Goal: Task Accomplishment & Management: Complete application form

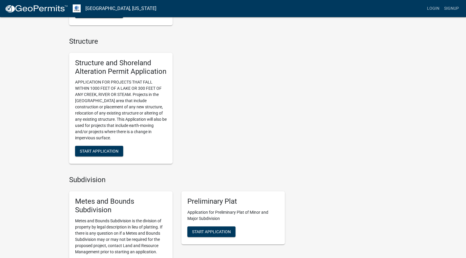
scroll to position [384, 0]
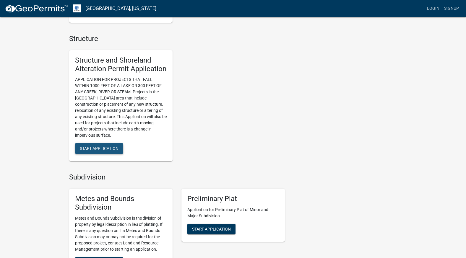
click at [104, 149] on span "Start Application" at bounding box center [99, 148] width 39 height 5
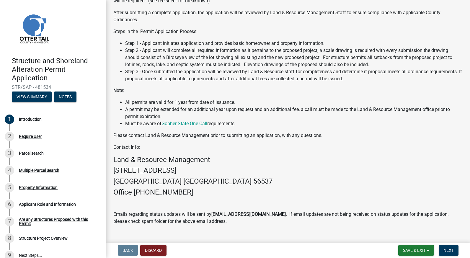
scroll to position [117, 0]
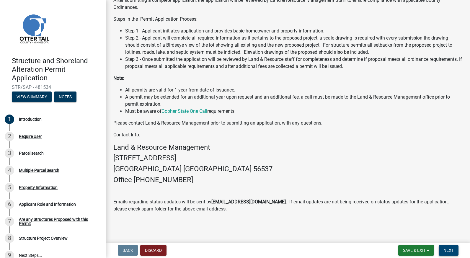
click at [448, 249] on span "Next" at bounding box center [449, 250] width 10 height 5
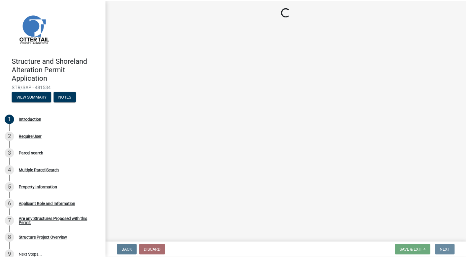
scroll to position [0, 0]
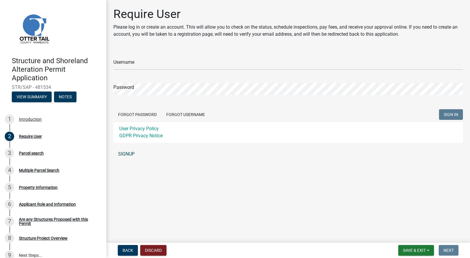
click at [132, 152] on link "SIGNUP" at bounding box center [288, 154] width 350 height 12
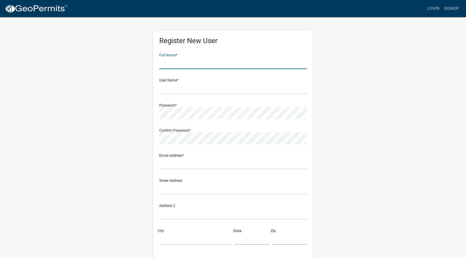
click at [180, 67] on input "text" at bounding box center [233, 63] width 148 height 12
type input "b"
type input "[PERSON_NAME]"
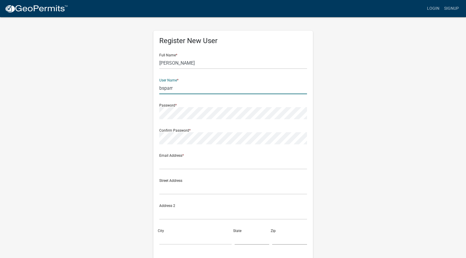
type input "bsparr"
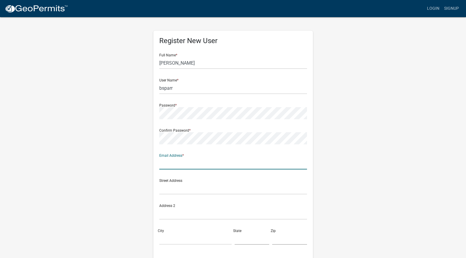
click at [184, 165] on input "text" at bounding box center [233, 163] width 148 height 12
type input "[EMAIL_ADDRESS][DOMAIN_NAME]"
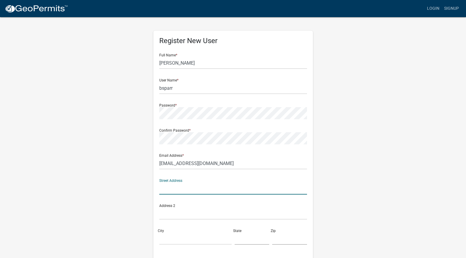
type input "1"
type input "411 Liberty Road NE"
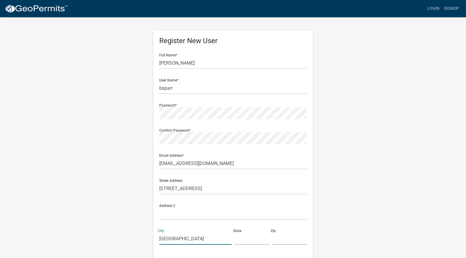
type input "Alexandria"
type input "MN"
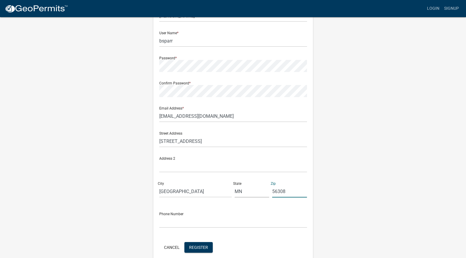
scroll to position [74, 0]
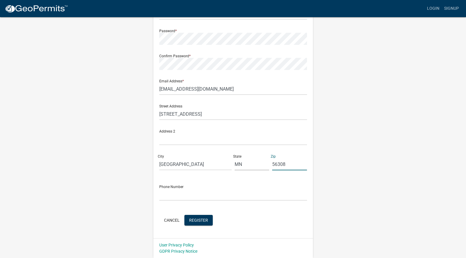
type input "56308"
drag, startPoint x: 198, startPoint y: 196, endPoint x: 200, endPoint y: 195, distance: 3.0
click at [200, 195] on input "text" at bounding box center [233, 195] width 148 height 12
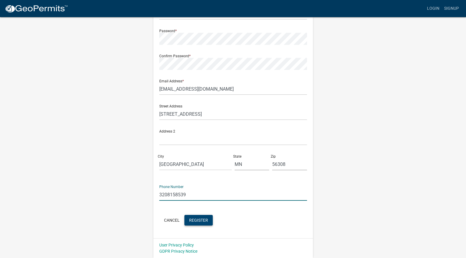
type input "3208158539"
click at [200, 222] on span "Register" at bounding box center [198, 220] width 19 height 5
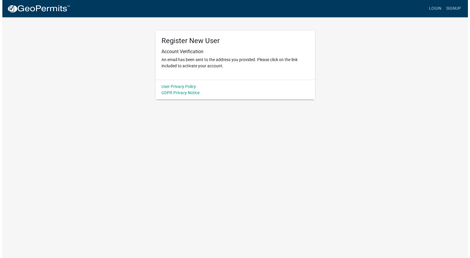
scroll to position [0, 0]
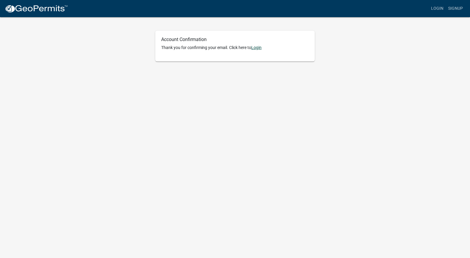
click at [260, 48] on link "Login" at bounding box center [256, 47] width 10 height 5
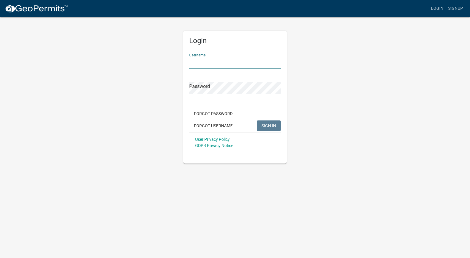
click at [223, 66] on input "Username" at bounding box center [235, 63] width 92 height 12
type input "bsparr"
click at [257, 120] on button "SIGN IN" at bounding box center [269, 125] width 24 height 11
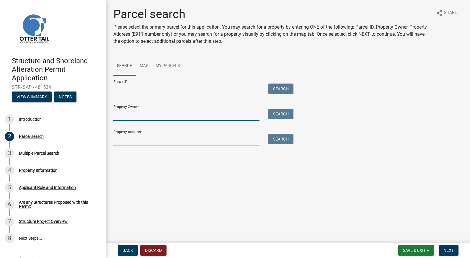
click at [156, 116] on input "Property Owner:" at bounding box center [186, 115] width 146 height 12
type input "[PERSON_NAME] Properties LLC"
click at [284, 110] on button "Search" at bounding box center [280, 114] width 25 height 11
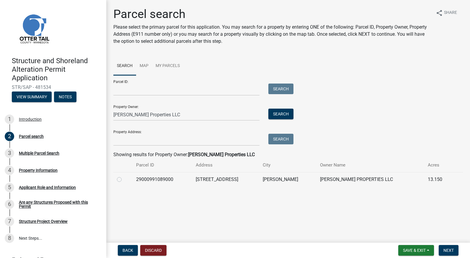
click at [124, 176] on label at bounding box center [124, 176] width 0 height 0
click at [124, 178] on input "radio" at bounding box center [126, 178] width 4 height 4
radio input "true"
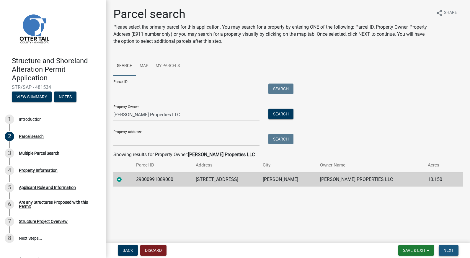
drag, startPoint x: 449, startPoint y: 247, endPoint x: 454, endPoint y: 247, distance: 4.8
click at [449, 247] on button "Next" at bounding box center [449, 250] width 20 height 11
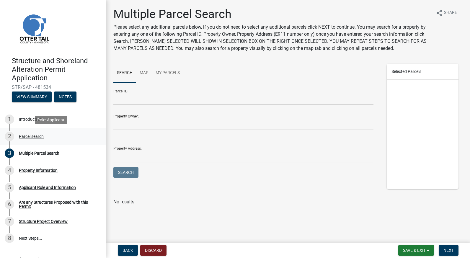
click at [32, 136] on div "Parcel search" at bounding box center [31, 136] width 25 height 4
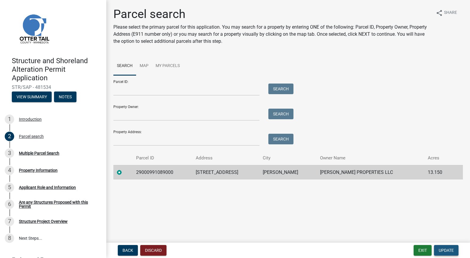
click at [447, 250] on span "Update" at bounding box center [446, 250] width 15 height 5
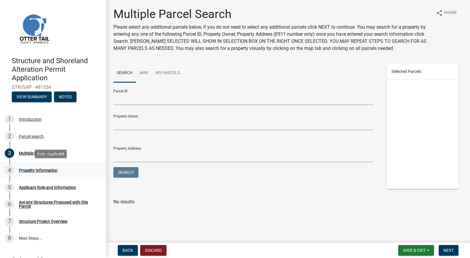
click at [29, 170] on div "Property Information" at bounding box center [38, 170] width 39 height 4
click at [27, 169] on div "Property Information" at bounding box center [38, 170] width 39 height 4
click at [10, 170] on div "4" at bounding box center [9, 170] width 9 height 9
click at [456, 250] on button "Next" at bounding box center [449, 250] width 20 height 11
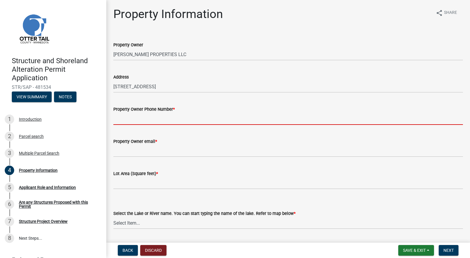
click at [149, 120] on input "Property Owner Phone Number *" at bounding box center [288, 119] width 350 height 12
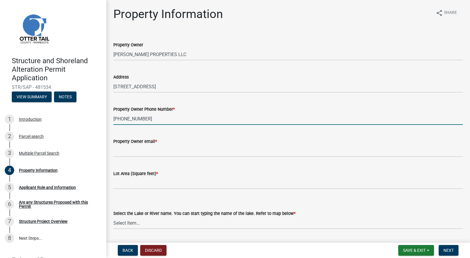
type input "[PHONE_NUMBER]"
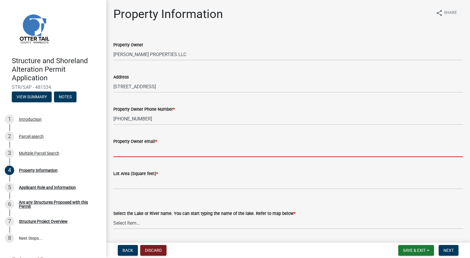
click at [148, 153] on input "Property Owner email *" at bounding box center [288, 151] width 350 height 12
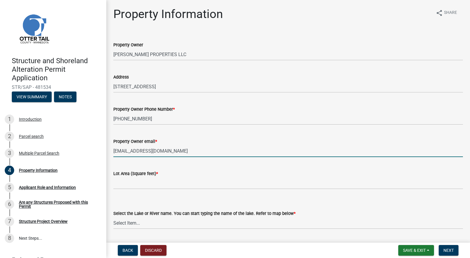
type input "[EMAIL_ADDRESS][DOMAIN_NAME]"
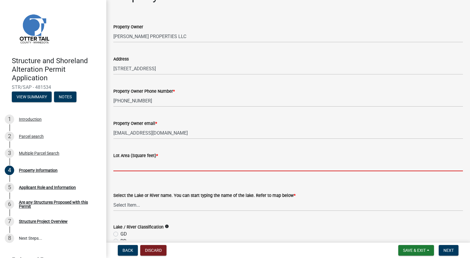
scroll to position [30, 0]
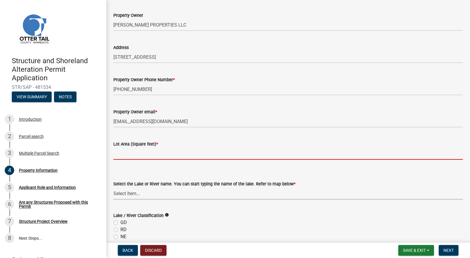
click at [139, 194] on div "Select the Lake or River name. You can start typing the name of the lake. Refer…" at bounding box center [288, 189] width 350 height 19
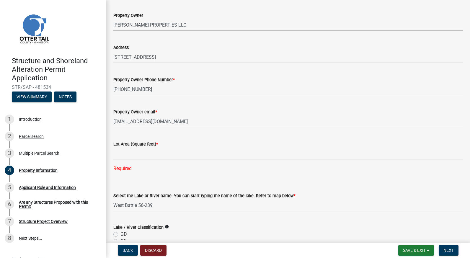
click at [113, 199] on select "Select Item... None [PERSON_NAME] 56-031 [PERSON_NAME] 56-118 [PERSON_NAME] 56-…" at bounding box center [288, 205] width 350 height 12
select select "4e1281d9-a122-458a-80e3-8ca1aefebfd7"
click at [144, 154] on input "text" at bounding box center [288, 154] width 350 height 12
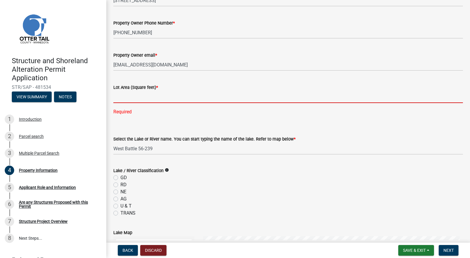
scroll to position [89, 0]
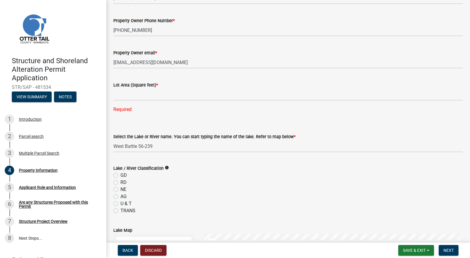
click at [166, 167] on icon "info" at bounding box center [167, 168] width 4 height 4
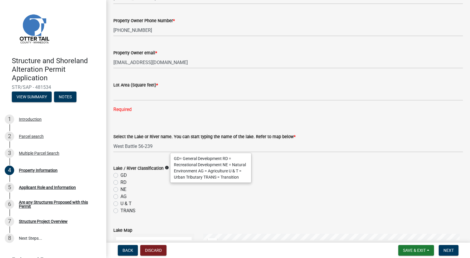
click at [166, 197] on div "AG" at bounding box center [288, 196] width 350 height 7
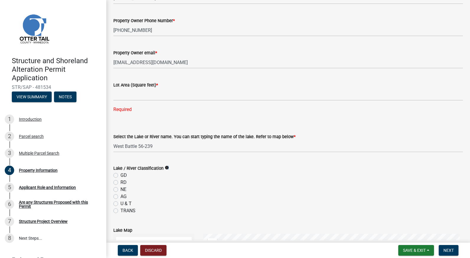
click at [166, 166] on icon "info" at bounding box center [167, 168] width 4 height 4
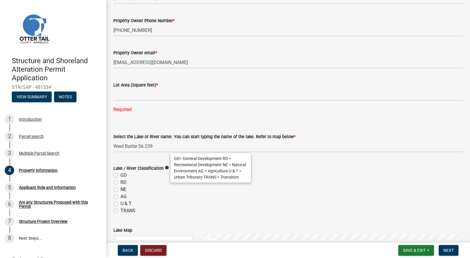
drag, startPoint x: 166, startPoint y: 166, endPoint x: 178, endPoint y: 203, distance: 38.6
click at [178, 203] on div "U & T" at bounding box center [288, 203] width 350 height 7
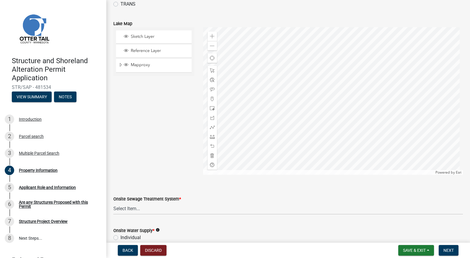
scroll to position [325, 0]
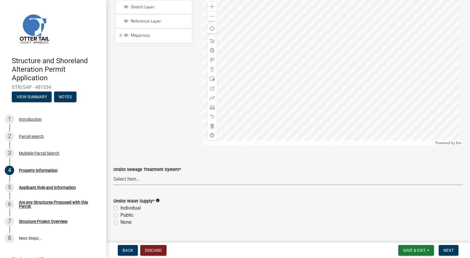
click at [128, 177] on select "Select Item... L&R Certificate of Compliance within 5yrs Compliance Inspection …" at bounding box center [288, 179] width 350 height 12
click at [157, 177] on select "Select Item... L&R Certificate of Compliance within 5yrs Compliance Inspection …" at bounding box center [288, 179] width 350 height 12
click at [157, 212] on icon "info" at bounding box center [158, 212] width 4 height 4
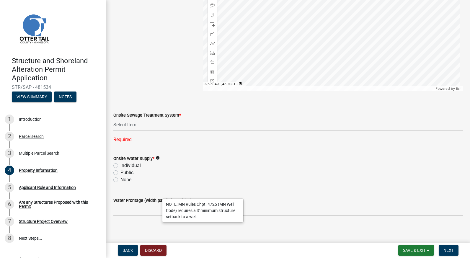
scroll to position [383, 0]
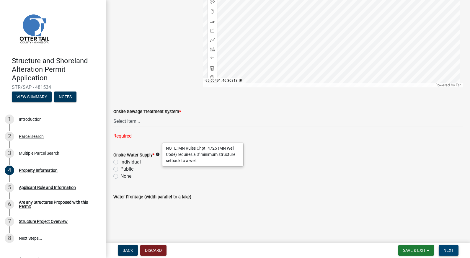
drag, startPoint x: 450, startPoint y: 251, endPoint x: 449, endPoint y: 247, distance: 3.9
click at [451, 250] on span "Next" at bounding box center [449, 250] width 10 height 5
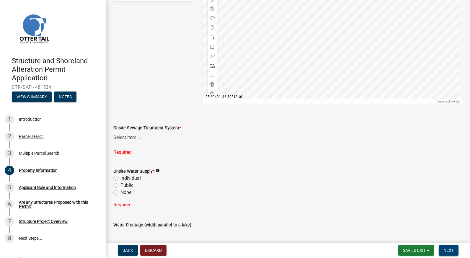
scroll to position [395, 0]
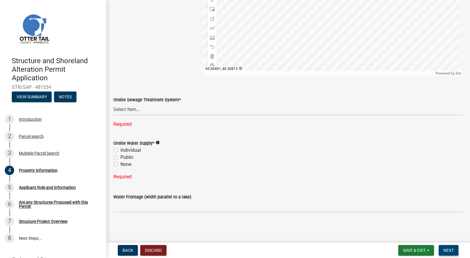
click at [448, 250] on span "Next" at bounding box center [449, 250] width 10 height 5
click at [120, 157] on label "Public" at bounding box center [126, 157] width 13 height 7
click at [120, 157] on input "Public" at bounding box center [122, 156] width 4 height 4
radio input "true"
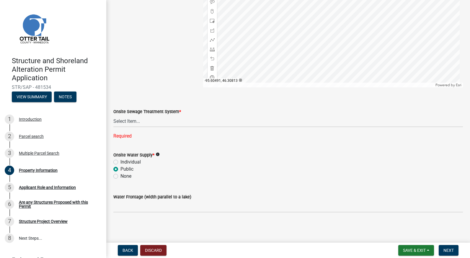
scroll to position [383, 0]
click at [132, 121] on select "Select Item... L&R Certificate of Compliance within 5yrs Compliance Inspection …" at bounding box center [288, 121] width 350 height 12
click at [113, 127] on select "Select Item... L&R Certificate of Compliance within 5yrs Compliance Inspection …" at bounding box center [288, 121] width 350 height 12
select select "bc365043-463f-4dd2-a146-228392936da3"
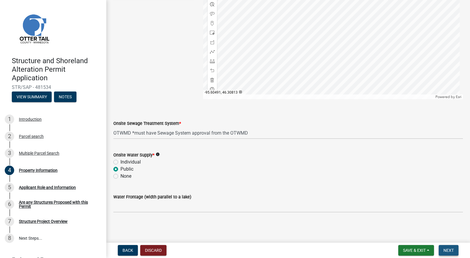
click at [449, 250] on span "Next" at bounding box center [449, 250] width 10 height 5
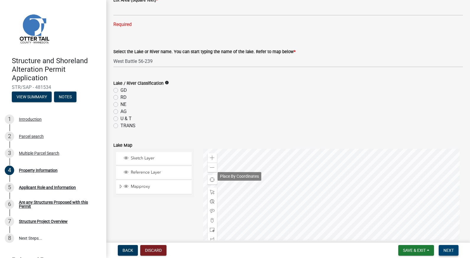
scroll to position [135, 0]
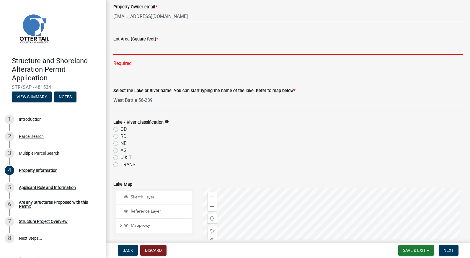
click at [130, 47] on input "text" at bounding box center [288, 49] width 350 height 12
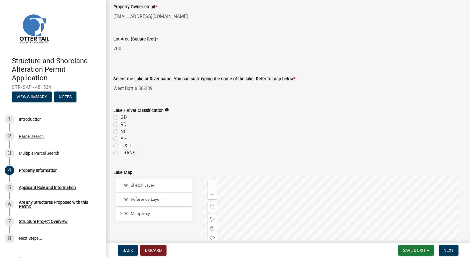
click at [264, 154] on div "Lake / River Classification info GD RD NE AG U & T TRANS" at bounding box center [288, 132] width 350 height 50
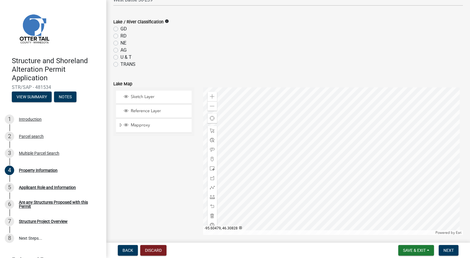
scroll to position [164, 0]
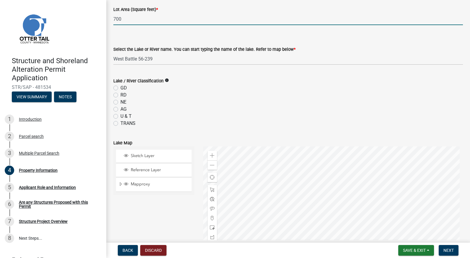
drag, startPoint x: 130, startPoint y: 21, endPoint x: 104, endPoint y: 20, distance: 25.7
click at [104, 20] on div "Structure and Shoreland Alteration Permit Application STR/SAP - 481534 View Sum…" at bounding box center [235, 129] width 470 height 258
type input "1024"
click at [231, 83] on div "Lake / River Classification info" at bounding box center [288, 80] width 350 height 7
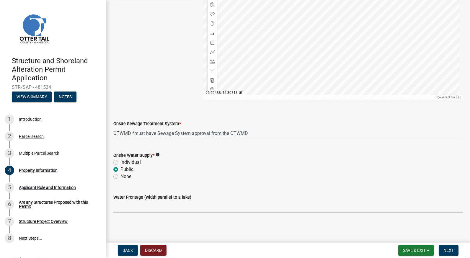
scroll to position [359, 0]
click at [450, 250] on span "Next" at bounding box center [449, 250] width 10 height 5
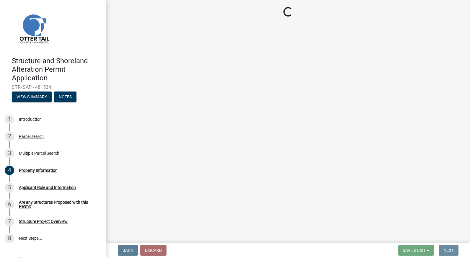
scroll to position [0, 0]
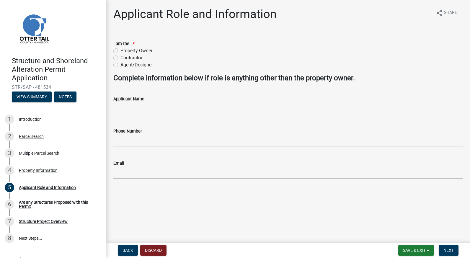
click at [120, 51] on label "Property Owner" at bounding box center [136, 50] width 32 height 7
click at [120, 51] on input "Property Owner" at bounding box center [122, 49] width 4 height 4
radio input "true"
click at [220, 107] on input "Applicant Name" at bounding box center [288, 108] width 350 height 12
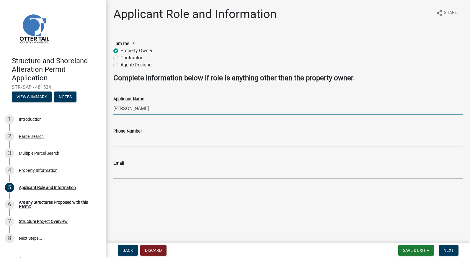
drag, startPoint x: 133, startPoint y: 109, endPoint x: 139, endPoint y: 122, distance: 13.5
click at [134, 109] on input "[PERSON_NAME]" at bounding box center [288, 108] width 350 height 12
type input "[PERSON_NAME]"
drag, startPoint x: 133, startPoint y: 147, endPoint x: 135, endPoint y: 144, distance: 3.2
click at [135, 145] on wm-data-entity-input "Phone Number" at bounding box center [288, 135] width 350 height 32
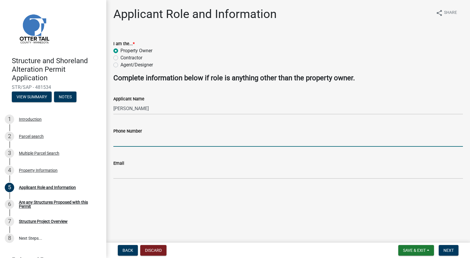
click at [136, 143] on input "Phone Number" at bounding box center [288, 141] width 350 height 12
type input "3208158539"
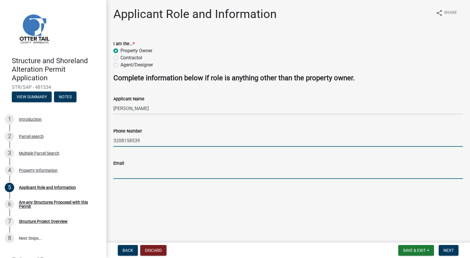
click at [129, 175] on input "Email" at bounding box center [288, 173] width 350 height 12
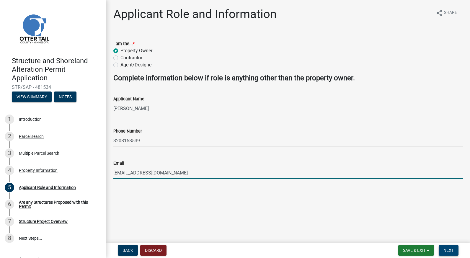
type input "[EMAIL_ADDRESS][DOMAIN_NAME]"
click at [448, 247] on button "Next" at bounding box center [449, 250] width 20 height 11
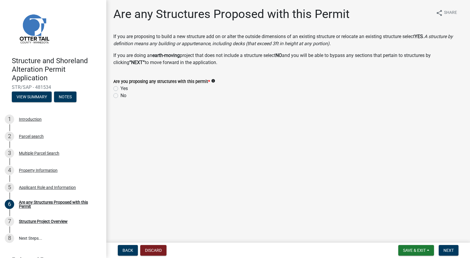
click at [118, 86] on div "Yes" at bounding box center [288, 88] width 350 height 7
drag, startPoint x: 115, startPoint y: 89, endPoint x: 127, endPoint y: 92, distance: 11.9
click at [120, 89] on label "Yes" at bounding box center [123, 88] width 7 height 7
click at [120, 89] on input "Yes" at bounding box center [122, 87] width 4 height 4
radio input "true"
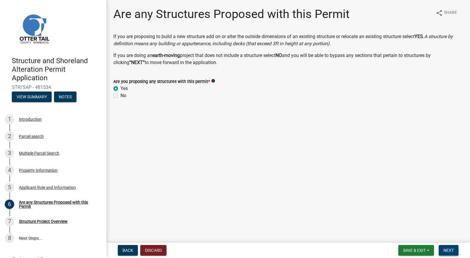
click at [447, 251] on span "Next" at bounding box center [449, 250] width 10 height 5
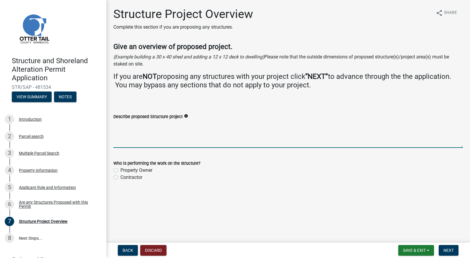
click at [155, 138] on textarea "Describe proposed Structure project" at bounding box center [288, 134] width 350 height 28
type textarea "Square up cabin (13 ft by 7 ft) and add 10ft X 29ft covered deck. Replace windo…"
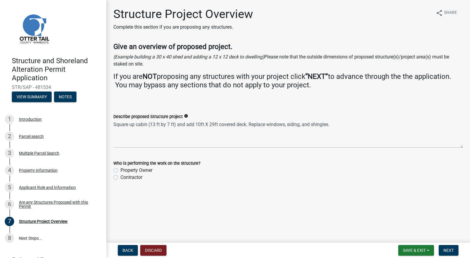
click at [237, 167] on div "Property Owner" at bounding box center [288, 170] width 350 height 7
drag, startPoint x: 117, startPoint y: 171, endPoint x: 151, endPoint y: 175, distance: 34.4
click at [120, 171] on label "Property Owner" at bounding box center [136, 170] width 32 height 7
click at [120, 171] on input "Property Owner" at bounding box center [122, 169] width 4 height 4
radio input "true"
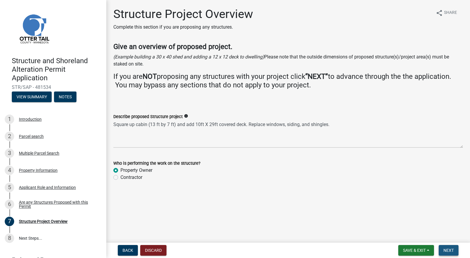
click at [454, 252] on button "Next" at bounding box center [449, 250] width 20 height 11
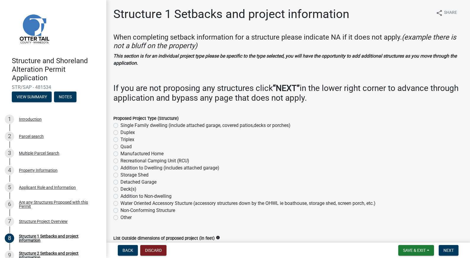
drag, startPoint x: 116, startPoint y: 126, endPoint x: 136, endPoint y: 129, distance: 19.8
click at [120, 126] on label "Single Family dwelling (include attached garage, covered patios,decks or porche…" at bounding box center [205, 125] width 170 height 7
click at [120, 126] on input "Single Family dwelling (include attached garage, covered patios,decks or porche…" at bounding box center [122, 124] width 4 height 4
radio input "true"
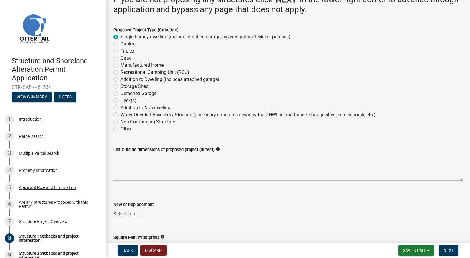
scroll to position [59, 0]
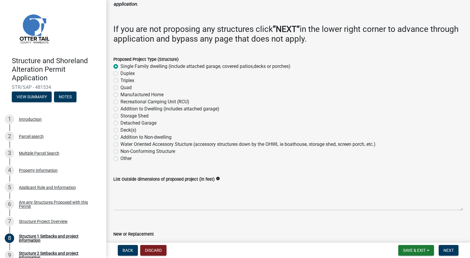
click at [118, 130] on div "Deck(s)" at bounding box center [288, 130] width 350 height 7
click at [118, 129] on div "Deck(s)" at bounding box center [288, 130] width 350 height 7
drag, startPoint x: 115, startPoint y: 130, endPoint x: 119, endPoint y: 132, distance: 3.7
click at [120, 130] on label "Deck(s)" at bounding box center [128, 130] width 16 height 7
click at [120, 130] on input "Deck(s)" at bounding box center [122, 129] width 4 height 4
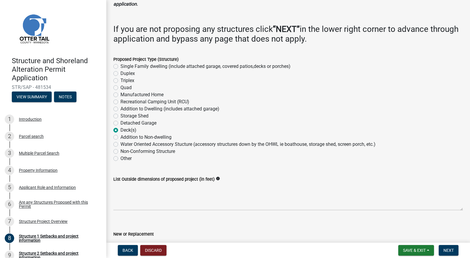
radio input "true"
click at [120, 65] on label "Single Family dwelling (include attached garage, covered patios,decks or porche…" at bounding box center [205, 66] width 170 height 7
click at [120, 65] on input "Single Family dwelling (include attached garage, covered patios,decks or porche…" at bounding box center [122, 65] width 4 height 4
radio input "true"
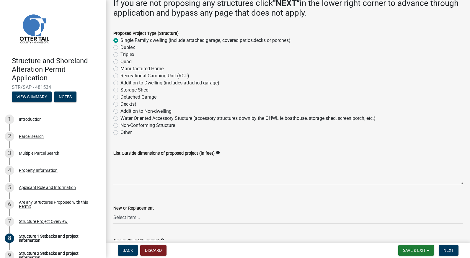
scroll to position [89, 0]
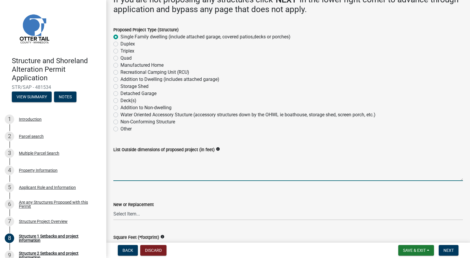
drag, startPoint x: 177, startPoint y: 163, endPoint x: 188, endPoint y: 165, distance: 10.6
click at [177, 163] on textarea "List Outside dimensions of proposed project (in feet)" at bounding box center [288, 167] width 350 height 28
type textarea "S"
click at [225, 172] on textarea "29 ft X 21ft" at bounding box center [288, 167] width 350 height 28
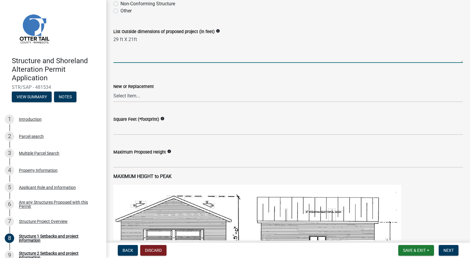
type textarea "29 ft X 21ft"
click at [136, 96] on select "Select Item... New Replacement" at bounding box center [288, 96] width 350 height 12
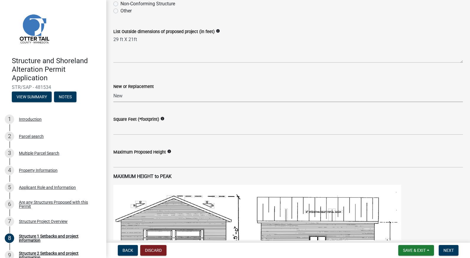
click at [113, 90] on select "Select Item... New Replacement" at bounding box center [288, 96] width 350 height 12
select select "c185e313-3403-4239-bd61-bb563c58a77a"
click at [141, 128] on input "text" at bounding box center [288, 129] width 350 height 12
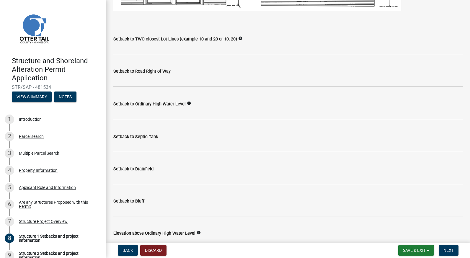
scroll to position [473, 0]
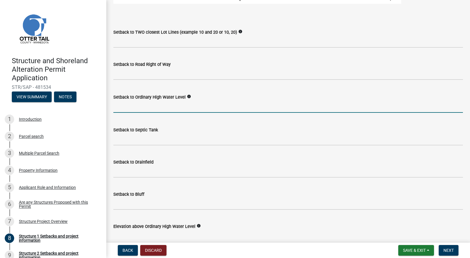
drag, startPoint x: 147, startPoint y: 108, endPoint x: 154, endPoint y: 111, distance: 7.5
click at [148, 108] on input "text" at bounding box center [288, 107] width 350 height 12
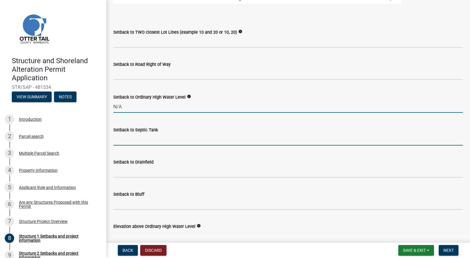
type input "0"
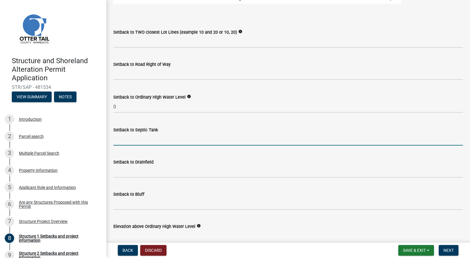
click at [141, 144] on input "Setback to Septic Tank" at bounding box center [288, 139] width 350 height 12
type input "N/A"
click at [140, 171] on input "Setback to Drainfield" at bounding box center [288, 172] width 350 height 12
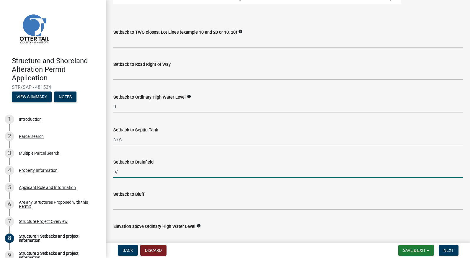
type input "n"
type input "N/A"
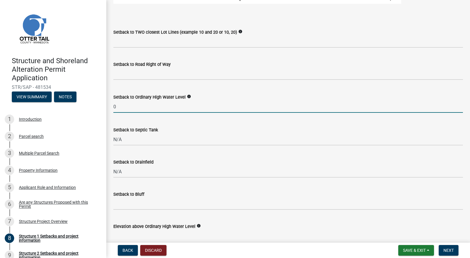
click at [125, 108] on input "0" at bounding box center [288, 107] width 350 height 12
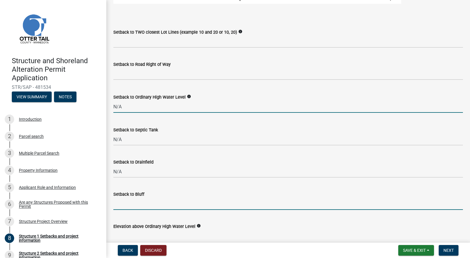
type input "0"
click at [149, 204] on input "Setback to Bluff" at bounding box center [288, 204] width 350 height 12
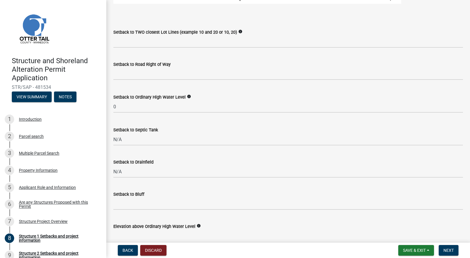
click at [188, 96] on icon "info" at bounding box center [189, 97] width 4 height 4
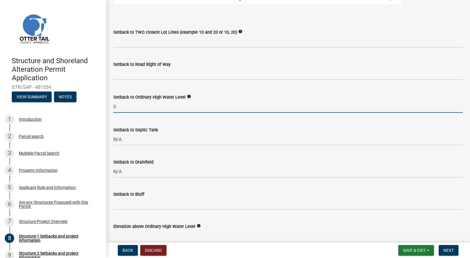
click at [117, 106] on input "0" at bounding box center [288, 107] width 350 height 12
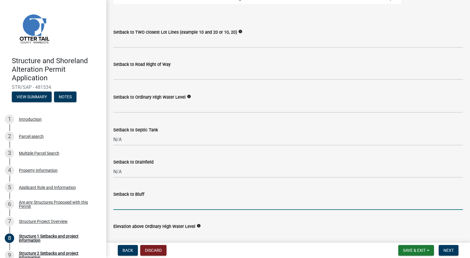
drag, startPoint x: 132, startPoint y: 206, endPoint x: 154, endPoint y: 206, distance: 22.7
click at [132, 206] on input "Setback to Bluff" at bounding box center [288, 204] width 350 height 12
type input "N/A"
click at [236, 221] on div "Elevation above Ordinary High Water Level info" at bounding box center [288, 228] width 350 height 27
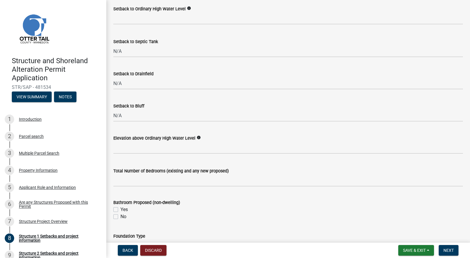
scroll to position [561, 0]
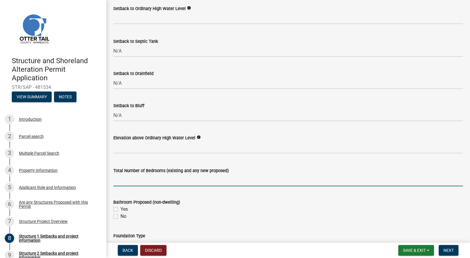
click at [157, 180] on input "text" at bounding box center [288, 180] width 350 height 12
type input "2"
click at [212, 201] on div "Bathroom Proposed (non-dwelling)" at bounding box center [288, 202] width 350 height 7
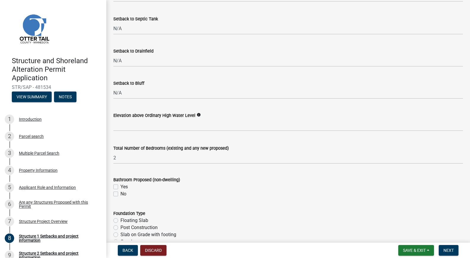
scroll to position [591, 0]
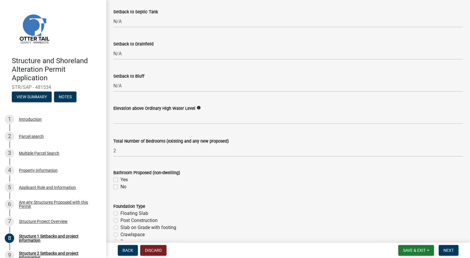
click at [120, 186] on label "No" at bounding box center [123, 186] width 6 height 7
click at [120, 186] on input "No" at bounding box center [122, 185] width 4 height 4
checkbox input "true"
checkbox input "false"
checkbox input "true"
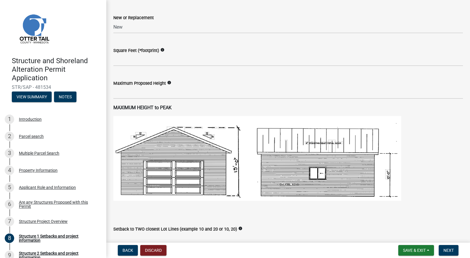
scroll to position [236, 0]
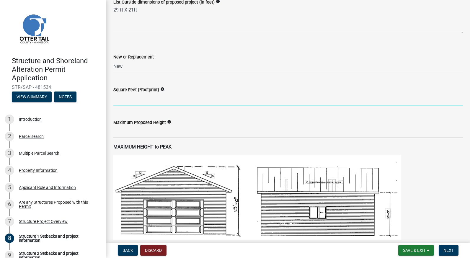
click at [154, 101] on input "text" at bounding box center [288, 99] width 350 height 12
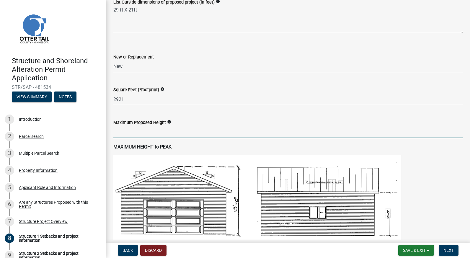
click at [193, 129] on input "text" at bounding box center [288, 132] width 350 height 12
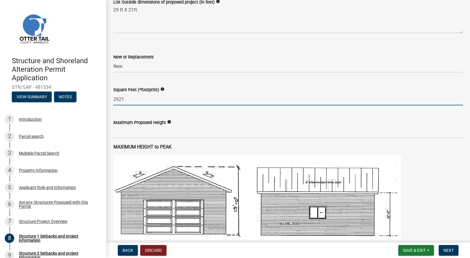
click at [129, 101] on input "2921" at bounding box center [288, 99] width 350 height 12
type input "2"
type input "609"
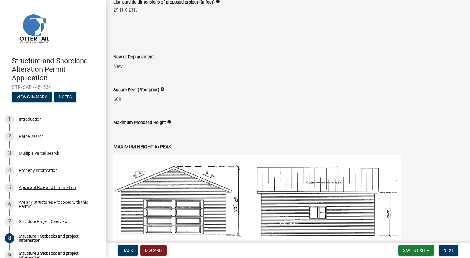
drag, startPoint x: 175, startPoint y: 132, endPoint x: 180, endPoint y: 133, distance: 4.8
click at [176, 132] on input "text" at bounding box center [288, 132] width 350 height 12
click at [169, 119] on div "Maximum Proposed Height info" at bounding box center [288, 122] width 350 height 7
click at [168, 120] on icon "info" at bounding box center [169, 122] width 4 height 4
click at [145, 135] on input "text" at bounding box center [288, 132] width 350 height 12
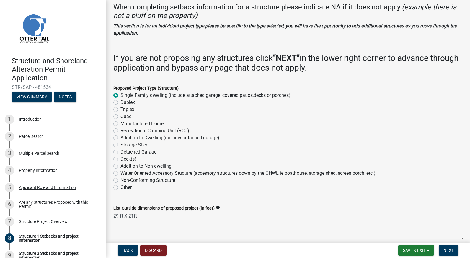
scroll to position [30, 0]
drag, startPoint x: 116, startPoint y: 159, endPoint x: 126, endPoint y: 161, distance: 10.2
click at [120, 159] on label "Deck(s)" at bounding box center [128, 159] width 16 height 7
click at [120, 159] on input "Deck(s)" at bounding box center [122, 158] width 4 height 4
radio input "true"
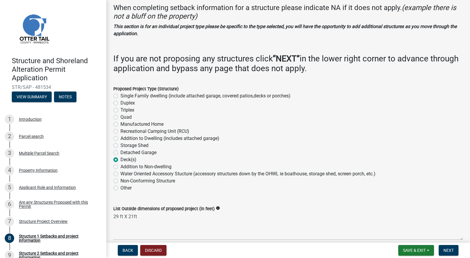
click at [264, 194] on wm-data-entity-input "Proposed Project Type (Structure) Single Family dwelling (include attached gara…" at bounding box center [288, 137] width 350 height 119
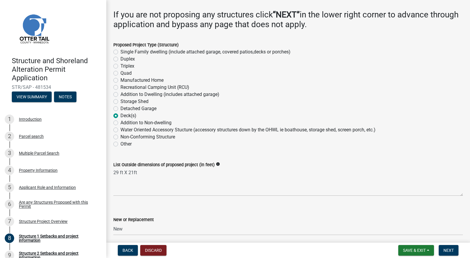
scroll to position [148, 0]
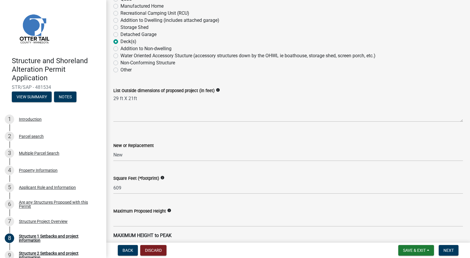
click at [254, 178] on div "Square Feet (*footprint) info" at bounding box center [288, 178] width 350 height 7
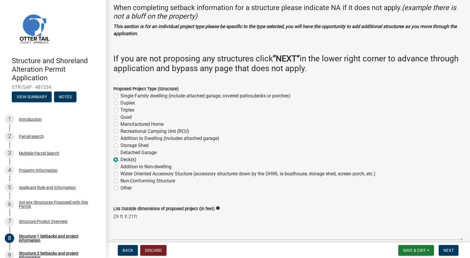
scroll to position [0, 0]
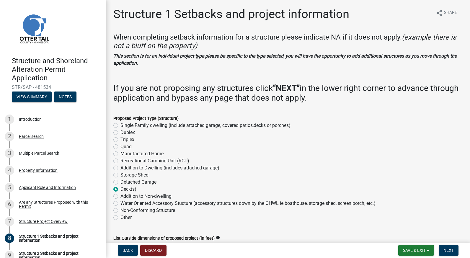
click at [120, 124] on label "Single Family dwelling (include attached garage, covered patios,decks or porche…" at bounding box center [205, 125] width 170 height 7
click at [120, 124] on input "Single Family dwelling (include attached garage, covered patios,decks or porche…" at bounding box center [122, 124] width 4 height 4
radio input "true"
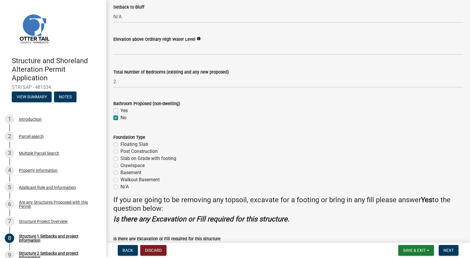
scroll to position [704, 0]
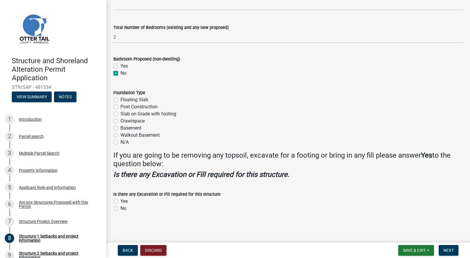
click at [120, 141] on label "N/A" at bounding box center [124, 142] width 8 height 7
click at [120, 141] on input "N/A" at bounding box center [122, 141] width 4 height 4
radio input "true"
drag, startPoint x: 115, startPoint y: 143, endPoint x: 118, endPoint y: 143, distance: 3.6
click at [120, 143] on label "N/A" at bounding box center [124, 142] width 8 height 7
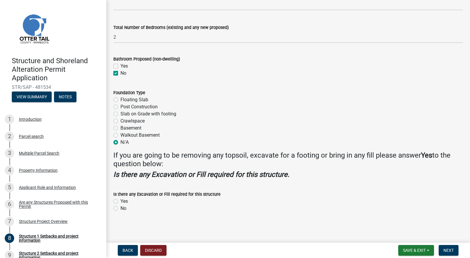
click at [120, 143] on input "N/A" at bounding box center [122, 141] width 4 height 4
click at [120, 115] on label "Slab on Grade with footing" at bounding box center [148, 113] width 56 height 7
click at [120, 114] on input "Slab on Grade with footing" at bounding box center [122, 112] width 4 height 4
radio input "true"
drag, startPoint x: 117, startPoint y: 208, endPoint x: 123, endPoint y: 208, distance: 6.5
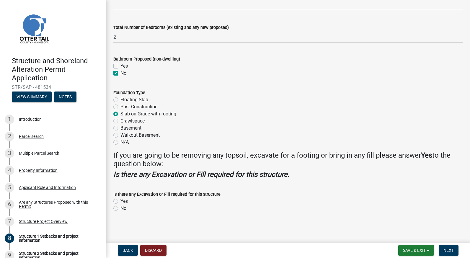
click at [122, 208] on label "No" at bounding box center [123, 208] width 6 height 7
drag, startPoint x: 115, startPoint y: 208, endPoint x: 135, endPoint y: 214, distance: 20.6
click at [120, 208] on label "No" at bounding box center [123, 208] width 6 height 7
click at [120, 208] on input "No" at bounding box center [122, 207] width 4 height 4
radio input "true"
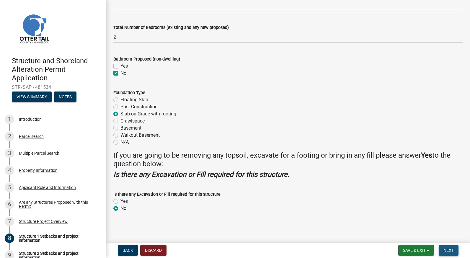
click at [453, 249] on span "Next" at bounding box center [449, 250] width 10 height 5
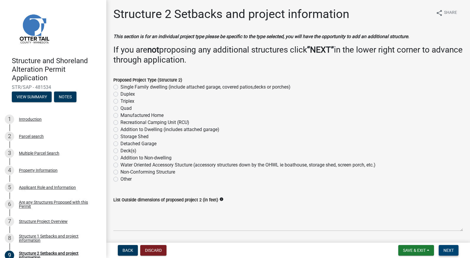
click at [453, 249] on span "Next" at bounding box center [449, 250] width 10 height 5
click at [451, 250] on span "Next" at bounding box center [449, 250] width 10 height 5
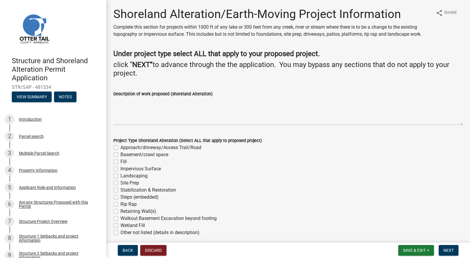
scroll to position [30, 0]
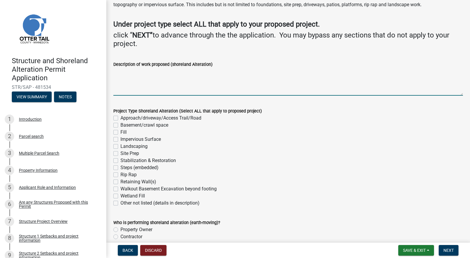
click at [199, 86] on textarea "Description of work proposed (shoreland Alteration)" at bounding box center [288, 82] width 350 height 28
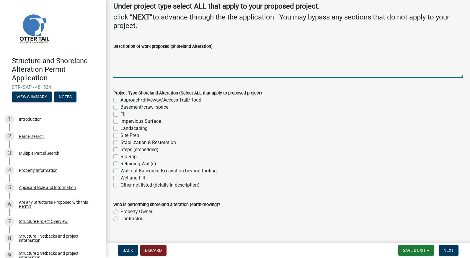
scroll to position [58, 0]
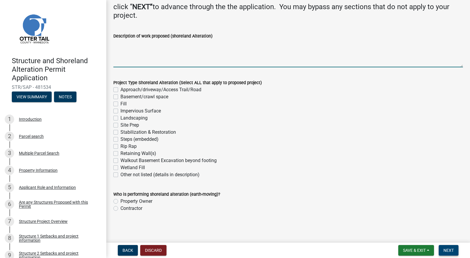
click at [446, 249] on span "Next" at bounding box center [449, 250] width 10 height 5
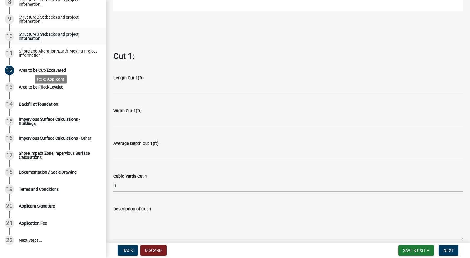
scroll to position [266, 0]
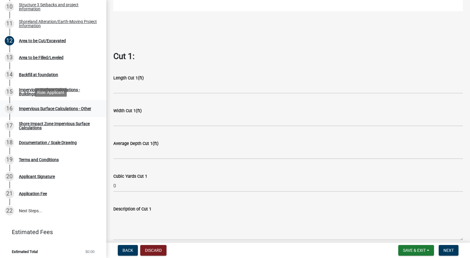
click at [45, 109] on div "Impervious Surface Calculations - Other" at bounding box center [55, 109] width 72 height 4
click at [454, 251] on button "Next" at bounding box center [449, 250] width 20 height 11
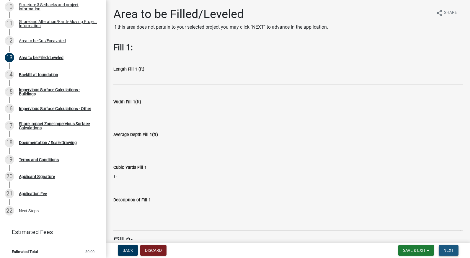
click at [455, 251] on button "Next" at bounding box center [449, 250] width 20 height 11
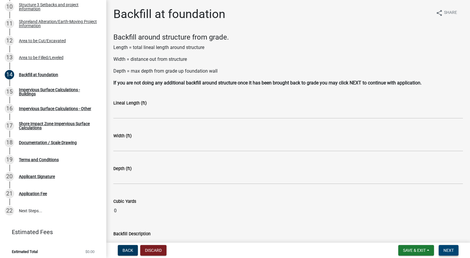
click at [453, 251] on span "Next" at bounding box center [449, 250] width 10 height 5
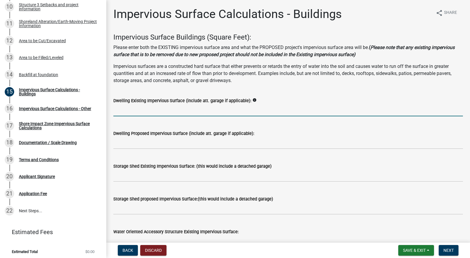
click at [182, 112] on input "text" at bounding box center [288, 110] width 350 height 12
type input "4"
click at [157, 145] on input "text" at bounding box center [288, 143] width 350 height 12
drag, startPoint x: 132, startPoint y: 107, endPoint x: 107, endPoint y: 106, distance: 24.6
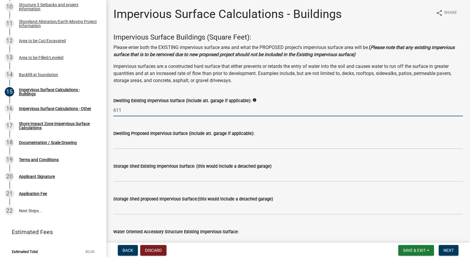
type input "611"
click at [129, 146] on input "text" at bounding box center [288, 143] width 350 height 12
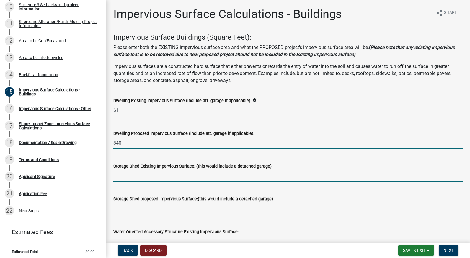
click at [141, 179] on input "text" at bounding box center [288, 176] width 350 height 12
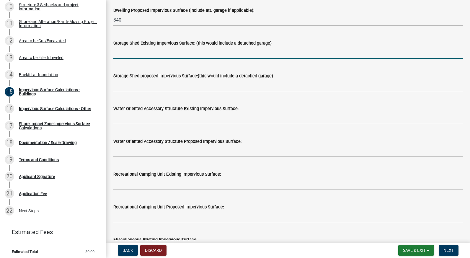
scroll to position [5, 0]
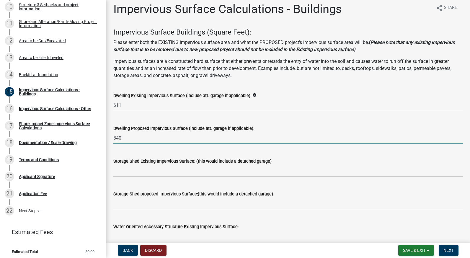
drag, startPoint x: 126, startPoint y: 139, endPoint x: 108, endPoint y: 144, distance: 18.1
type input "920"
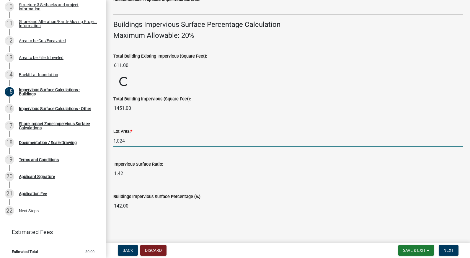
scroll to position [396, 0]
drag, startPoint x: 134, startPoint y: 140, endPoint x: 148, endPoint y: 141, distance: 14.0
click at [135, 140] on input "1,024" at bounding box center [288, 141] width 350 height 12
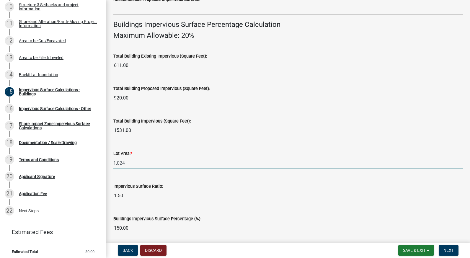
scroll to position [418, 0]
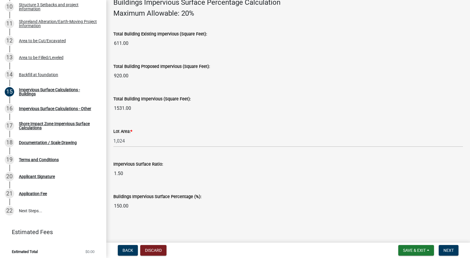
click at [247, 178] on input "1.50" at bounding box center [288, 174] width 350 height 12
click at [162, 140] on input "1,024" at bounding box center [288, 141] width 350 height 12
drag, startPoint x: 258, startPoint y: 201, endPoint x: 254, endPoint y: 221, distance: 20.2
click at [260, 201] on input "150.00" at bounding box center [288, 206] width 350 height 12
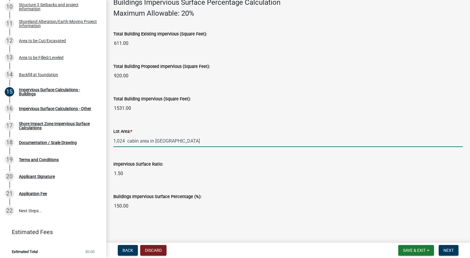
drag, startPoint x: 127, startPoint y: 141, endPoint x: 141, endPoint y: 140, distance: 13.9
click at [141, 140] on input "1,024 cabin area in [GEOGRAPHIC_DATA]" at bounding box center [288, 141] width 350 height 12
type input "1,024 lot area in [GEOGRAPHIC_DATA]"
drag, startPoint x: 364, startPoint y: 246, endPoint x: 334, endPoint y: 247, distance: 30.4
click at [364, 246] on div "Back Discard Save & Exit Save Save & Exit Next" at bounding box center [288, 250] width 354 height 11
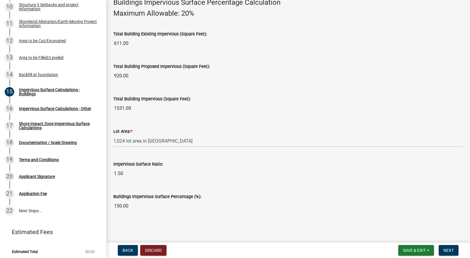
click at [330, 170] on input "1.50" at bounding box center [288, 174] width 350 height 12
click at [446, 248] on span "Next" at bounding box center [449, 250] width 10 height 5
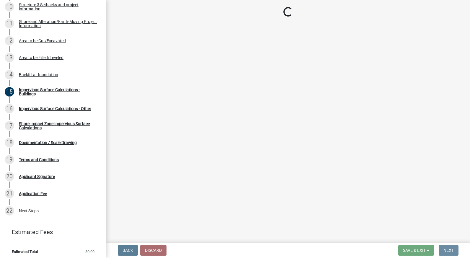
scroll to position [0, 0]
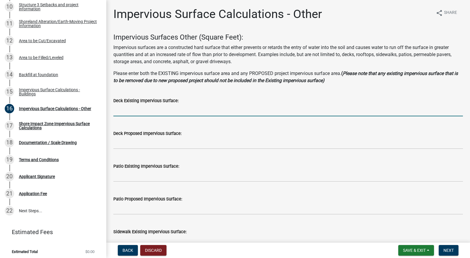
click at [172, 110] on input "text" at bounding box center [288, 110] width 350 height 12
type input "72"
click at [165, 141] on input "text" at bounding box center [288, 143] width 350 height 12
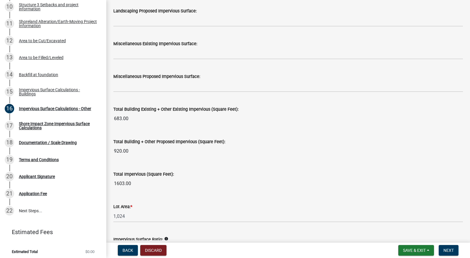
scroll to position [591, 0]
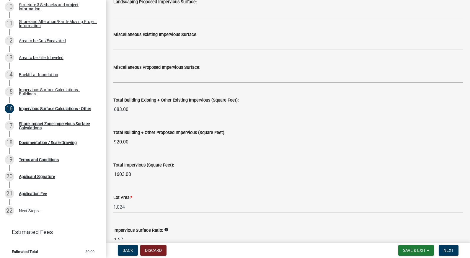
type input "290"
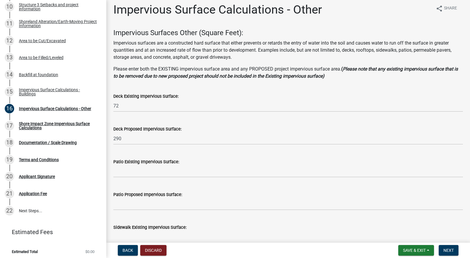
scroll to position [0, 0]
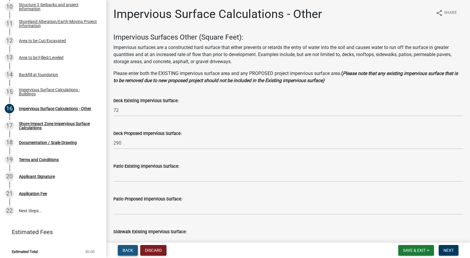
click at [127, 251] on span "Back" at bounding box center [128, 250] width 11 height 5
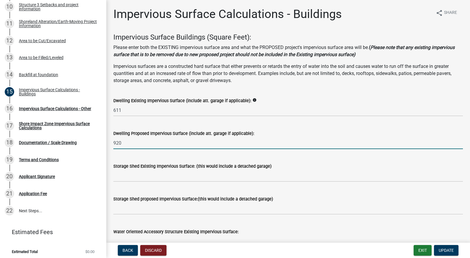
drag, startPoint x: 128, startPoint y: 143, endPoint x: 108, endPoint y: 146, distance: 19.8
type input "702"
click at [390, 156] on div "Storage Shed Existing Impervious Surface: (this would include a detached garage)" at bounding box center [288, 167] width 350 height 27
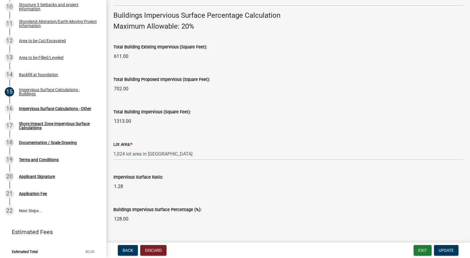
scroll to position [418, 0]
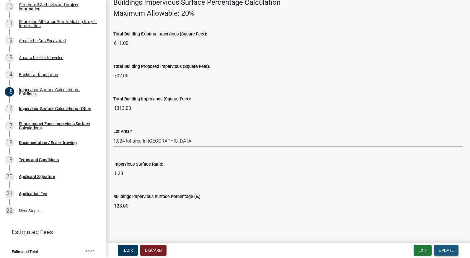
click at [452, 250] on span "Update" at bounding box center [446, 250] width 15 height 5
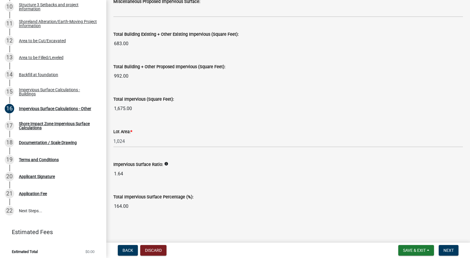
scroll to position [657, 0]
click at [451, 251] on span "Next" at bounding box center [449, 250] width 10 height 5
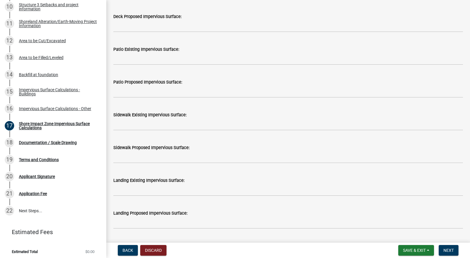
scroll to position [207, 0]
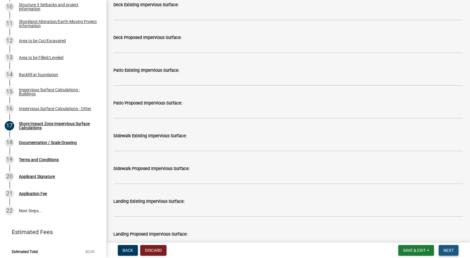
drag, startPoint x: 448, startPoint y: 252, endPoint x: 449, endPoint y: 247, distance: 5.2
click at [449, 250] on span "Next" at bounding box center [449, 250] width 10 height 5
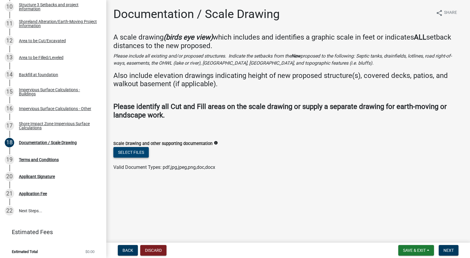
click at [143, 152] on button "Select files" at bounding box center [130, 152] width 35 height 11
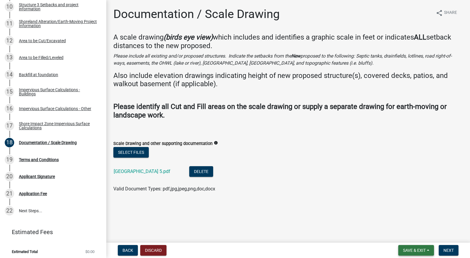
click at [416, 249] on span "Save & Exit" at bounding box center [414, 250] width 23 height 5
click at [410, 233] on button "Save & Exit" at bounding box center [410, 235] width 47 height 14
